Goal: Check status: Check status

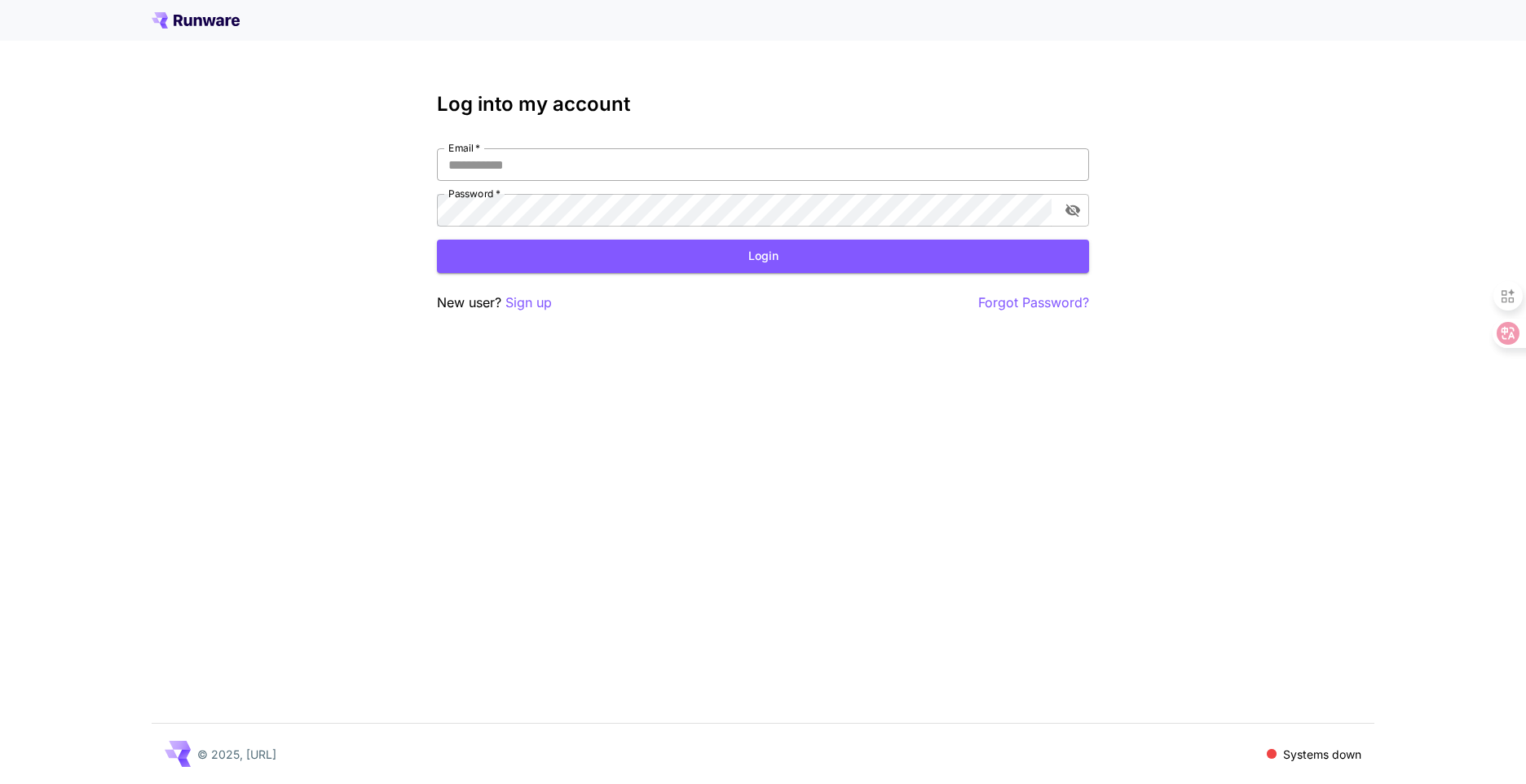
click at [539, 164] on input "Email   *" at bounding box center [762, 164] width 652 height 32
type input "**********"
click button "Login" at bounding box center [762, 256] width 652 height 33
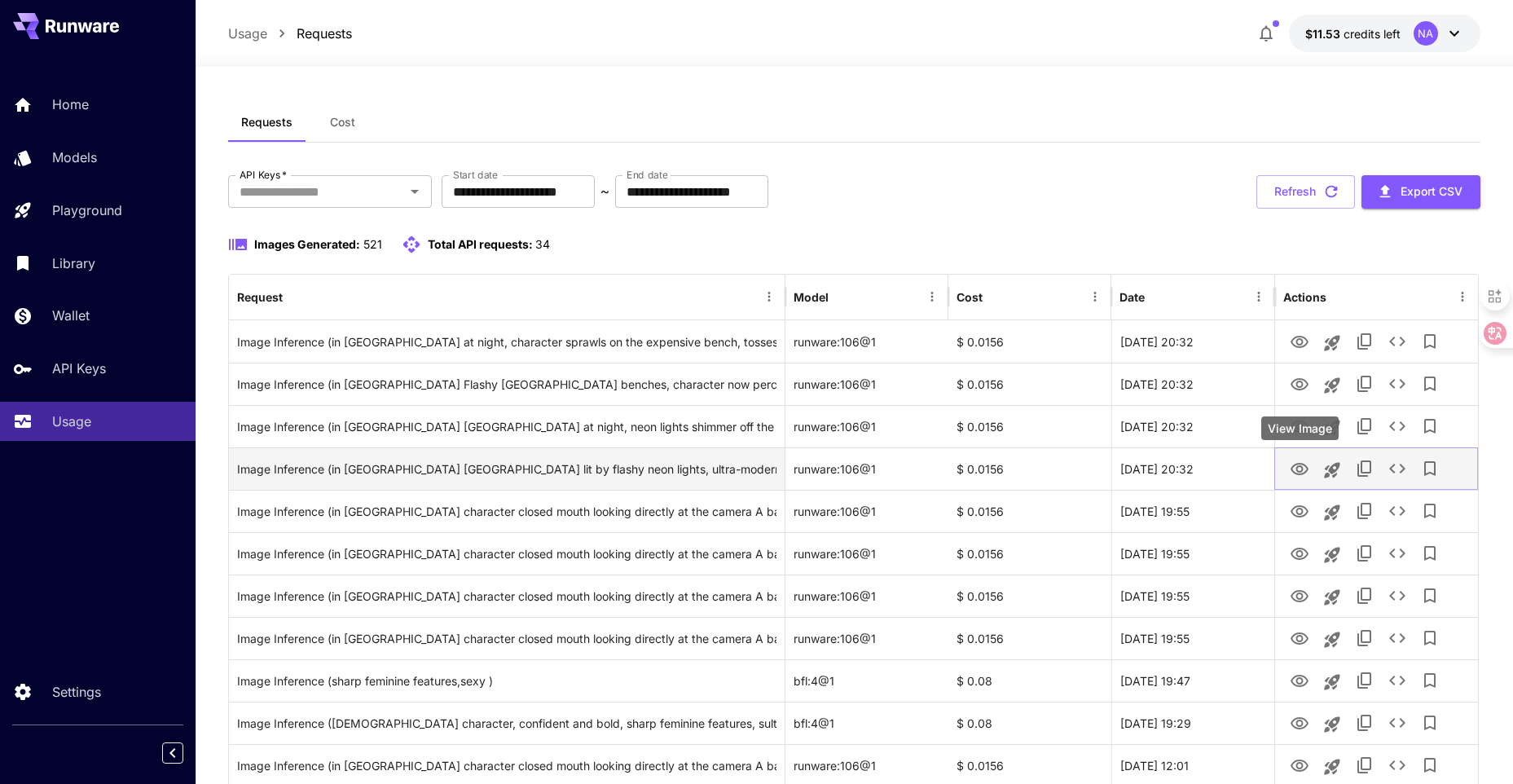
click at [1294, 466] on icon "View Image" at bounding box center [1299, 469] width 18 height 12
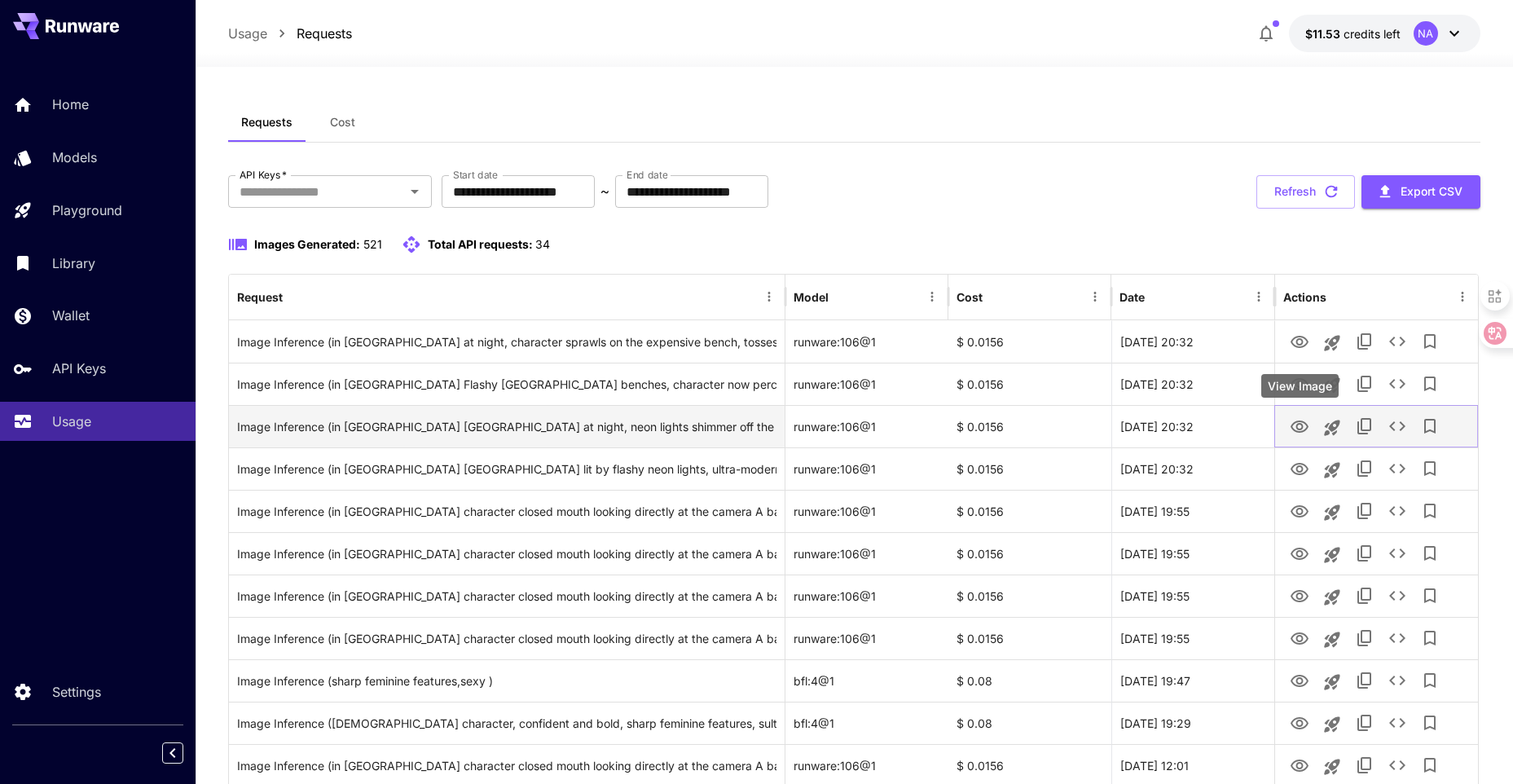
click at [1297, 431] on icon "View Image" at bounding box center [1299, 426] width 18 height 12
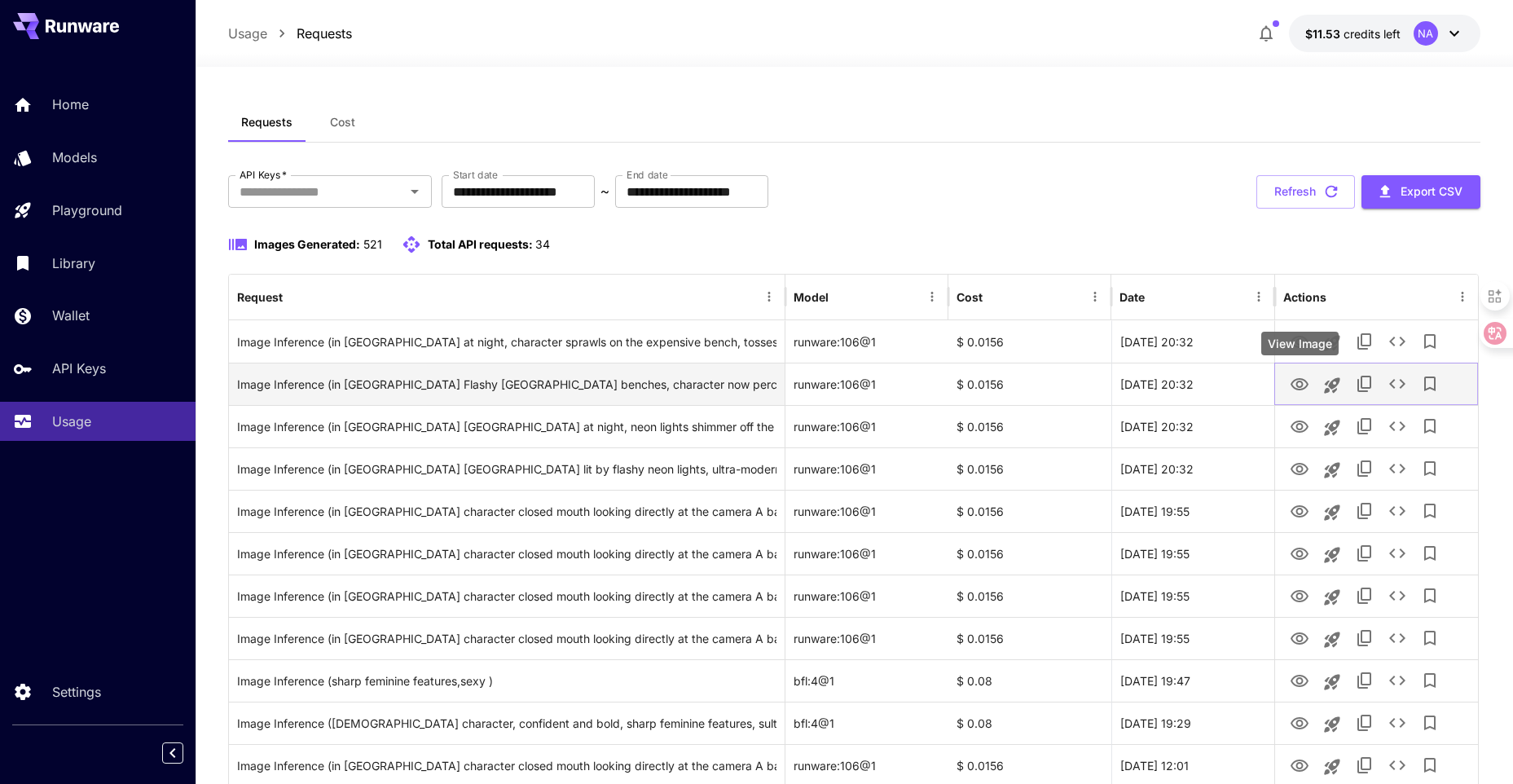
click at [1290, 384] on icon "View Image" at bounding box center [1299, 384] width 19 height 19
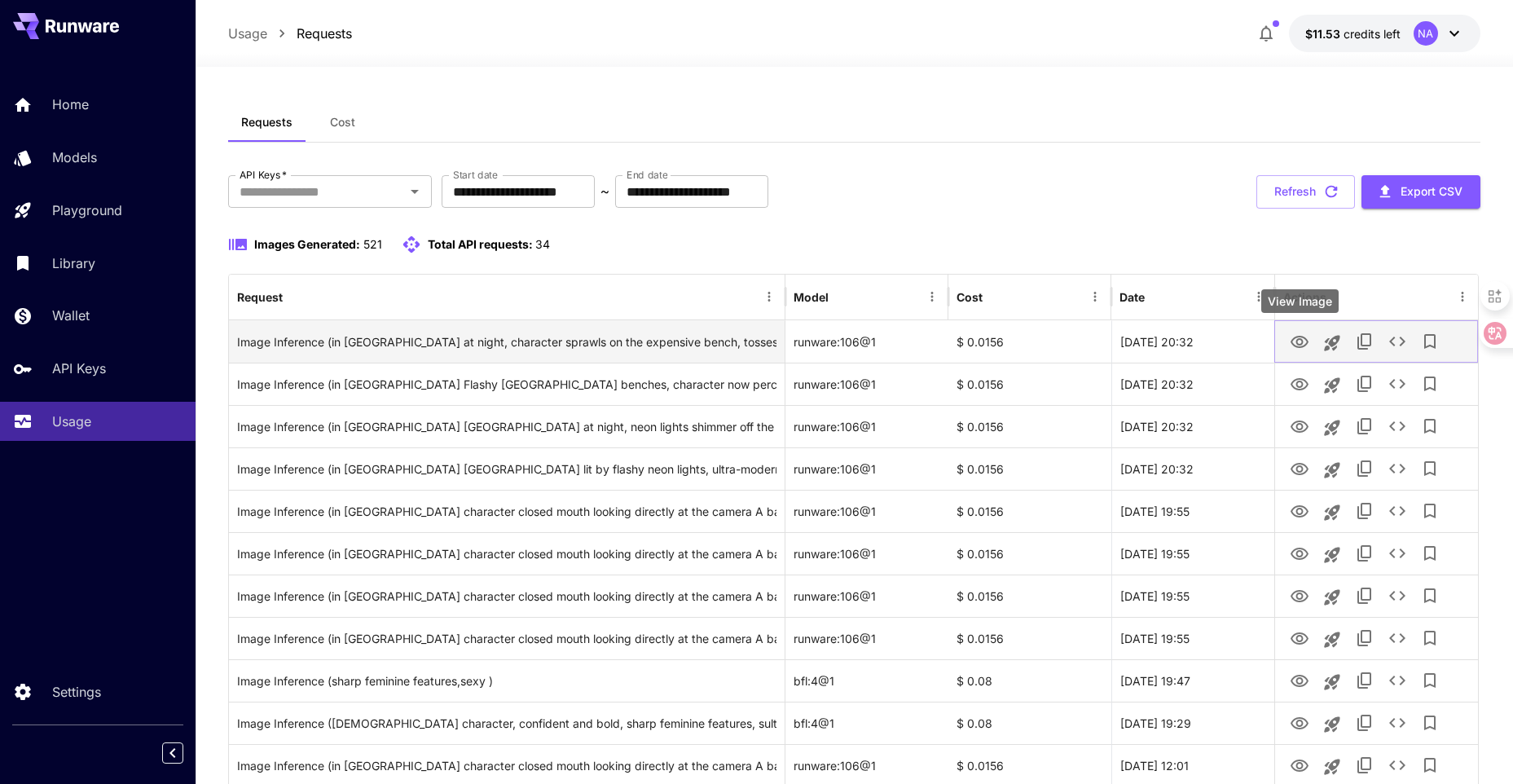
click at [1293, 346] on icon "View Image" at bounding box center [1299, 341] width 19 height 19
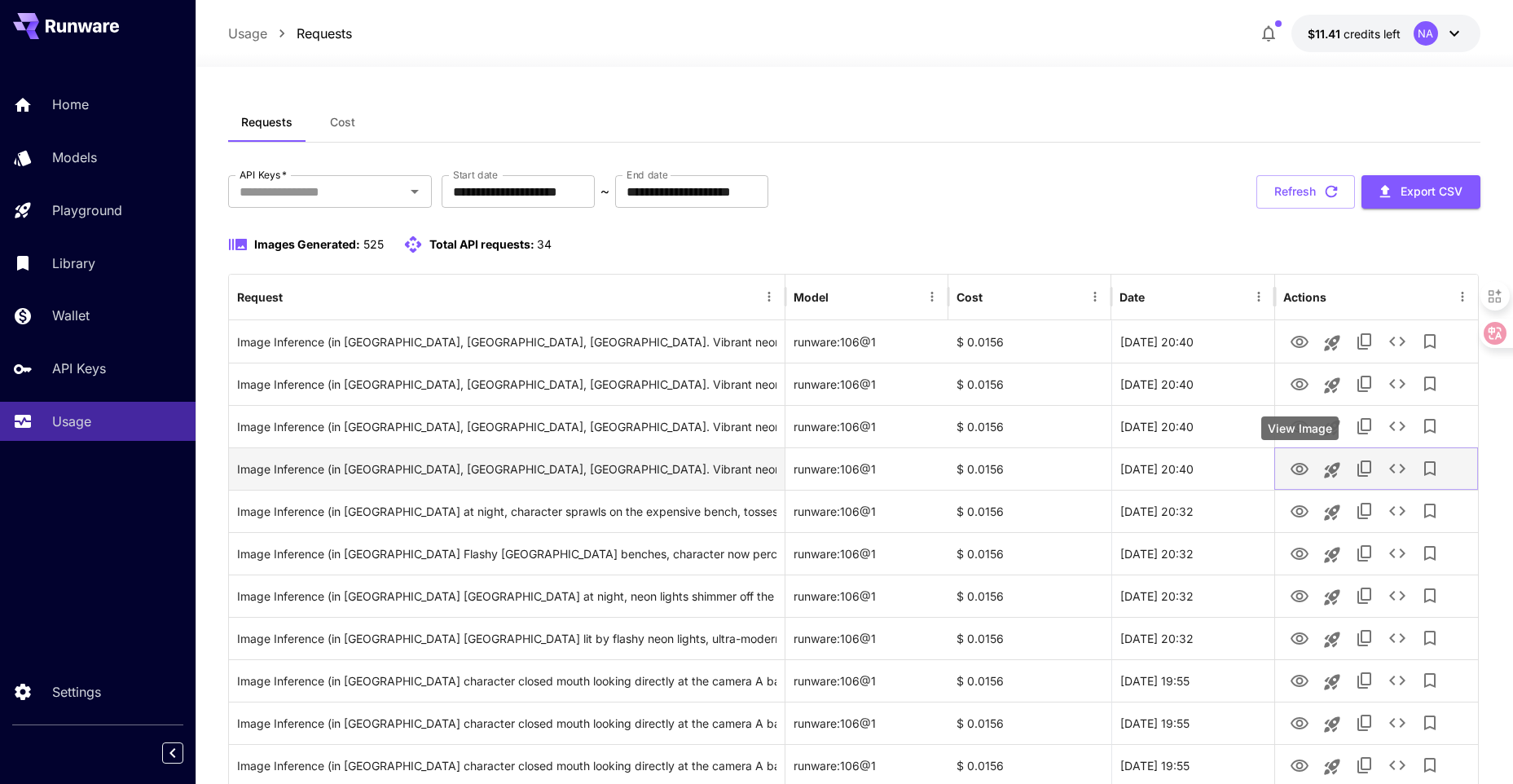
click at [1294, 469] on icon "View Image" at bounding box center [1299, 469] width 19 height 19
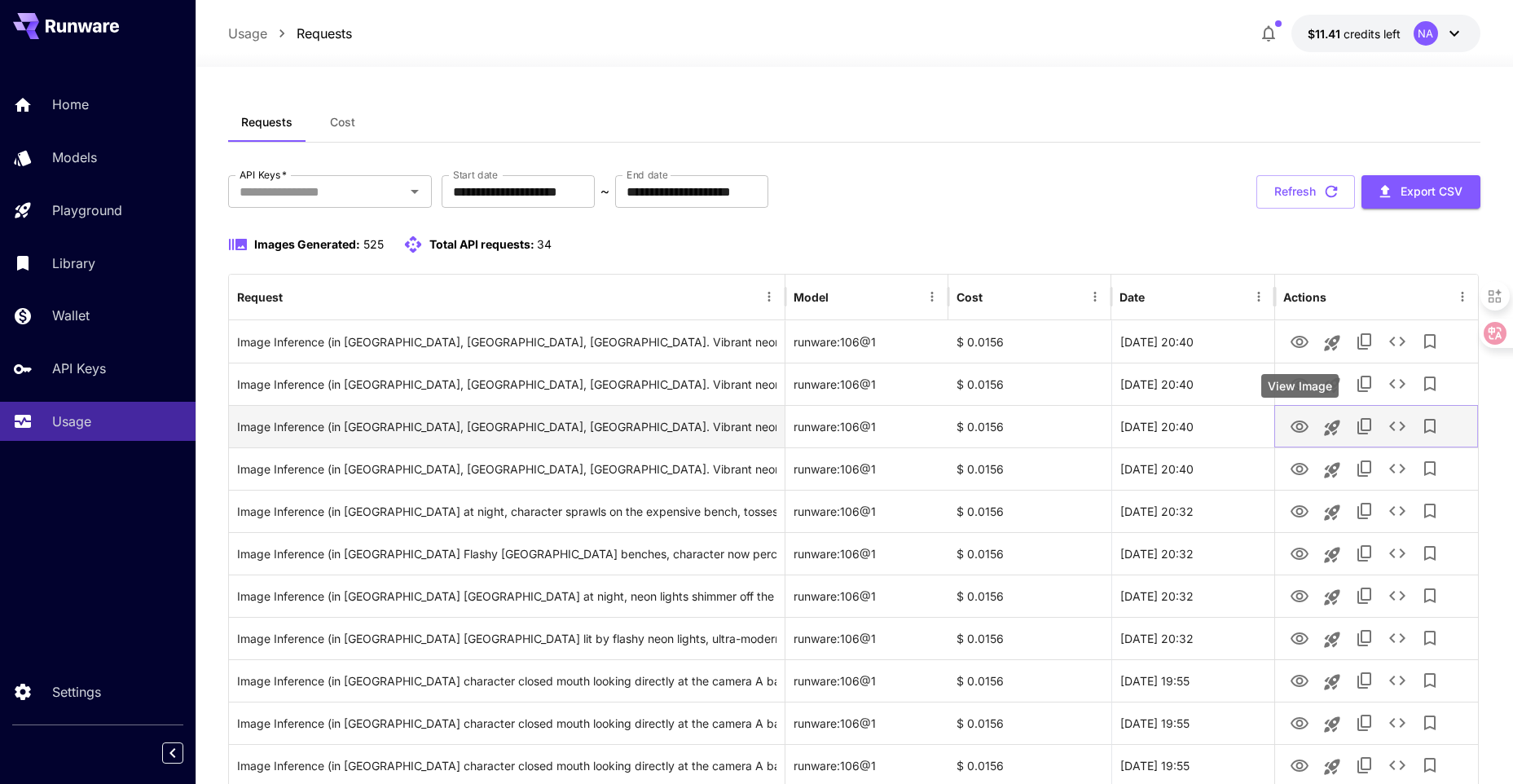
click at [1292, 427] on icon "View Image" at bounding box center [1299, 426] width 18 height 12
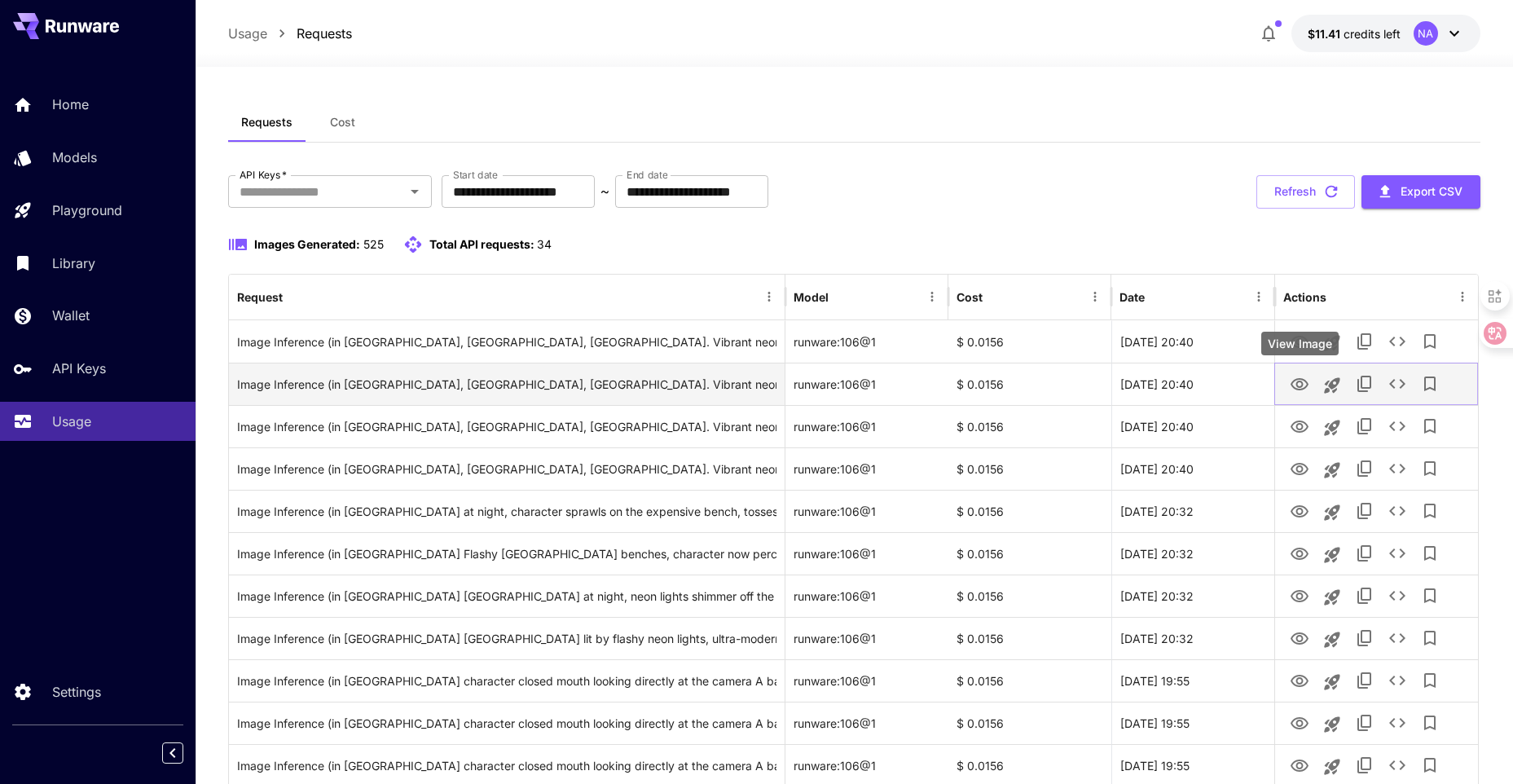
click at [1302, 377] on icon "View Image" at bounding box center [1299, 384] width 19 height 19
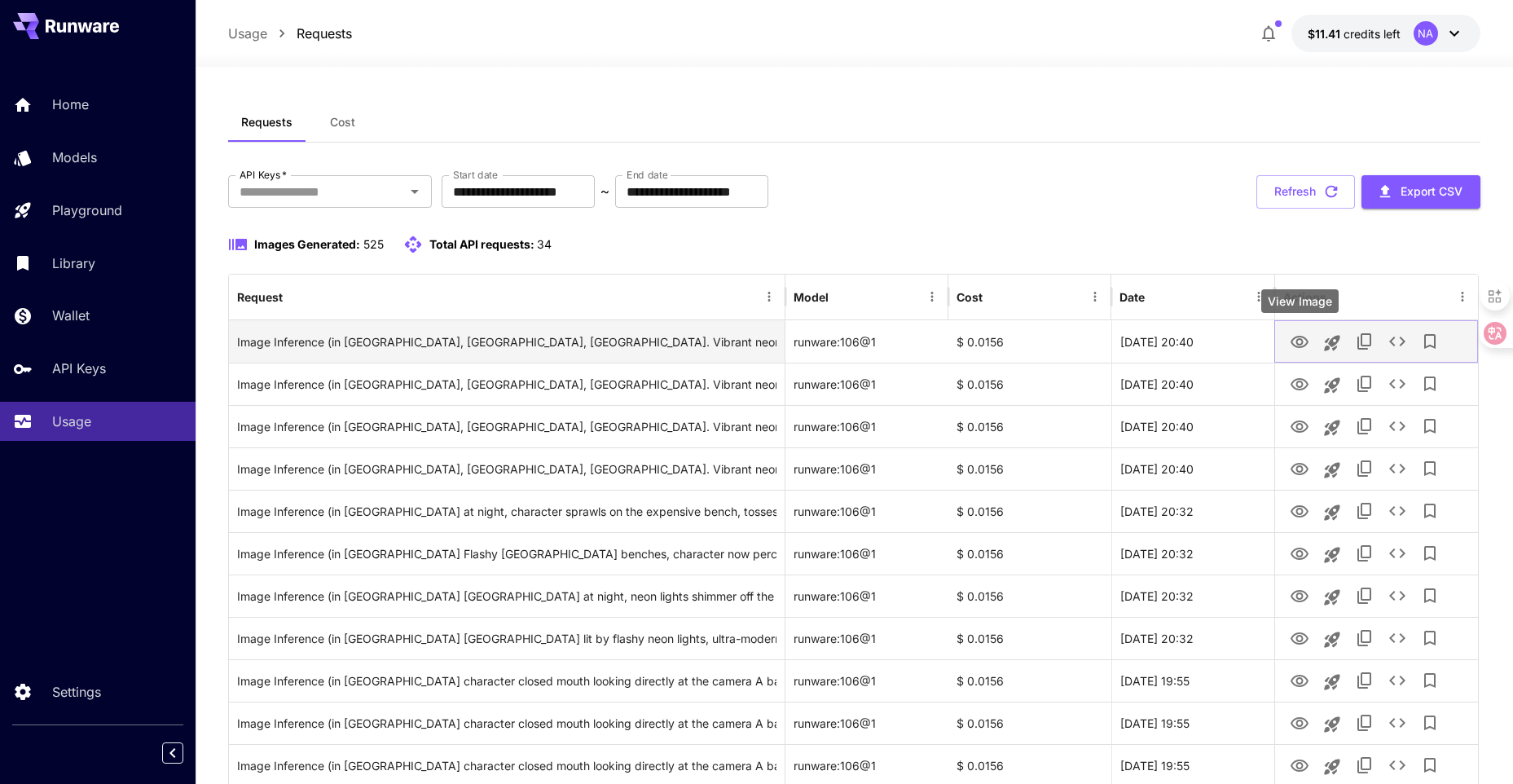
click at [1306, 348] on icon "View Image" at bounding box center [1299, 341] width 19 height 19
